Goal: Participate in discussion: Engage in conversation with other users on a specific topic

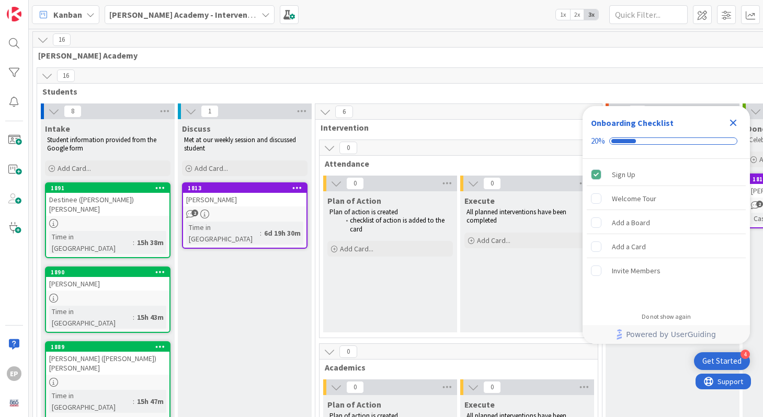
click at [733, 121] on icon "Close Checklist" at bounding box center [733, 123] width 13 height 13
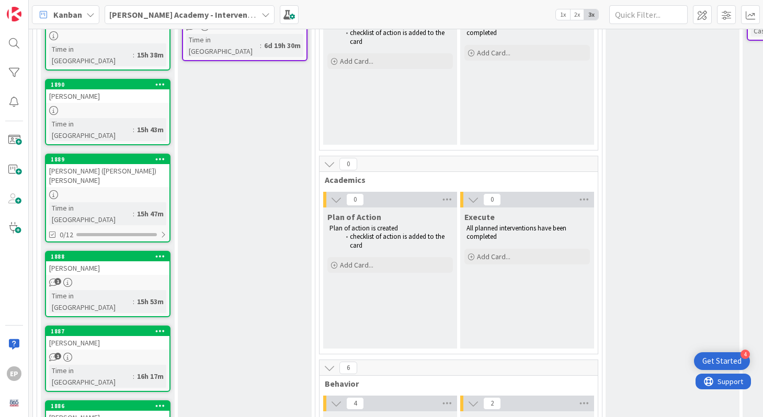
scroll to position [200, 0]
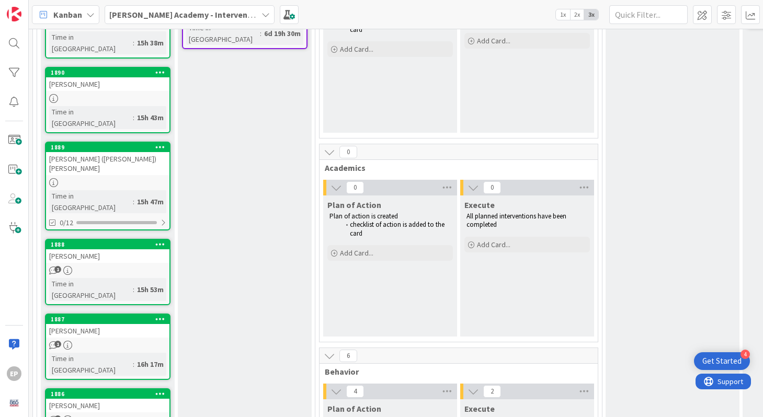
click at [161, 341] on div "1" at bounding box center [107, 345] width 123 height 9
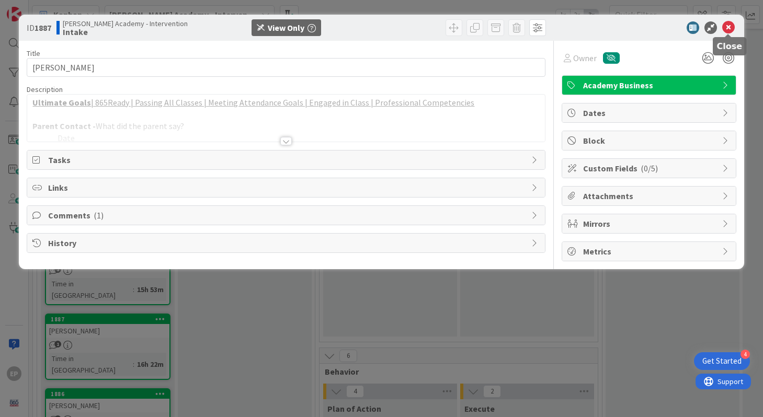
click at [730, 27] on icon at bounding box center [728, 27] width 13 height 13
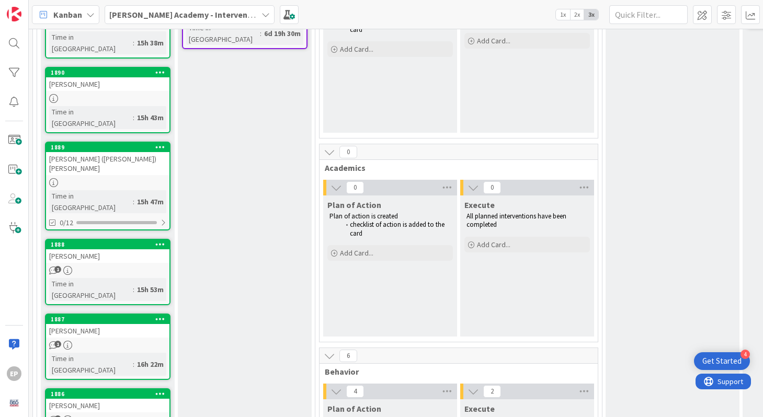
click at [55, 266] on span "1" at bounding box center [57, 269] width 7 height 7
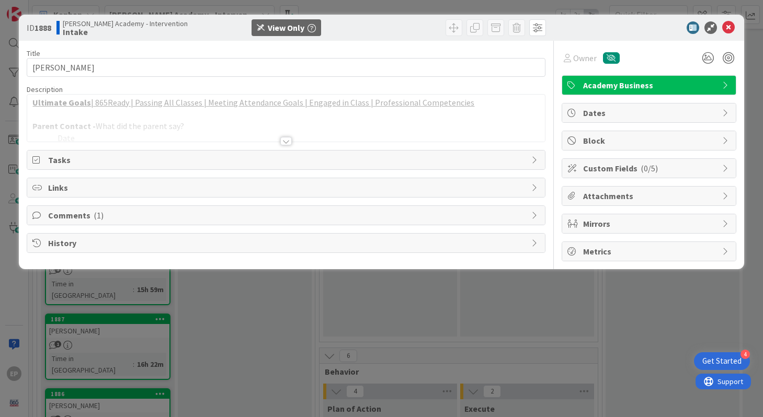
click at [327, 219] on span "Comments ( 1 )" at bounding box center [287, 215] width 478 height 13
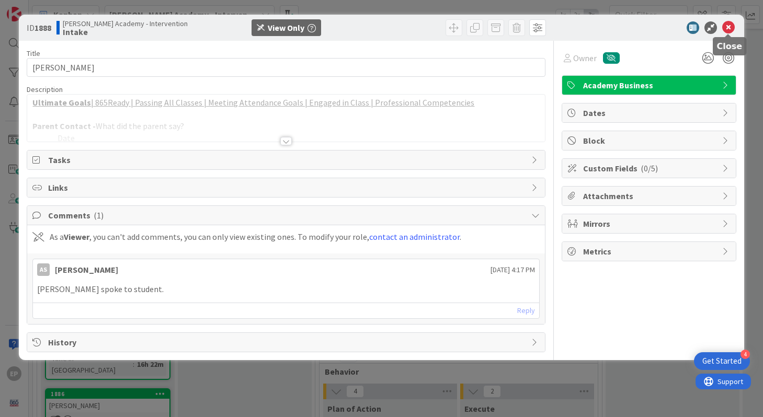
click at [730, 27] on icon at bounding box center [728, 27] width 13 height 13
